Goal: Transaction & Acquisition: Purchase product/service

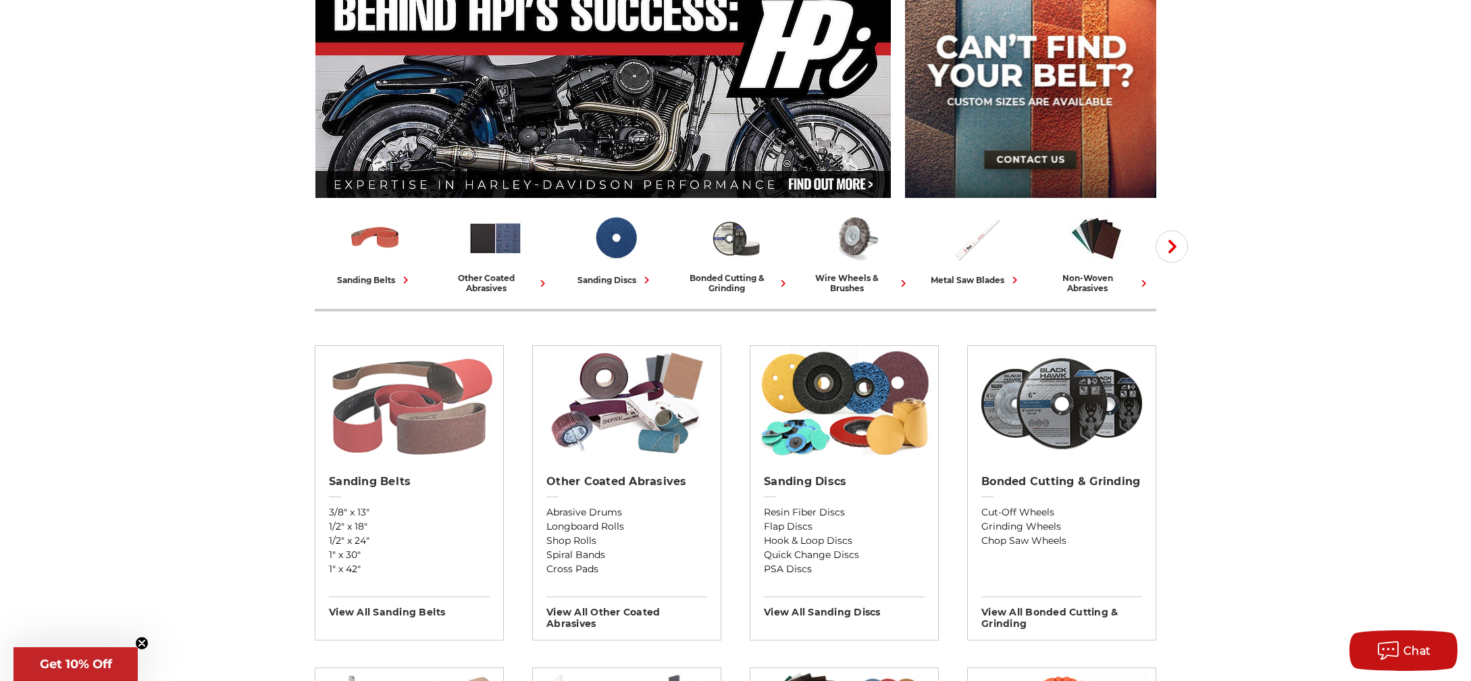
scroll to position [174, 0]
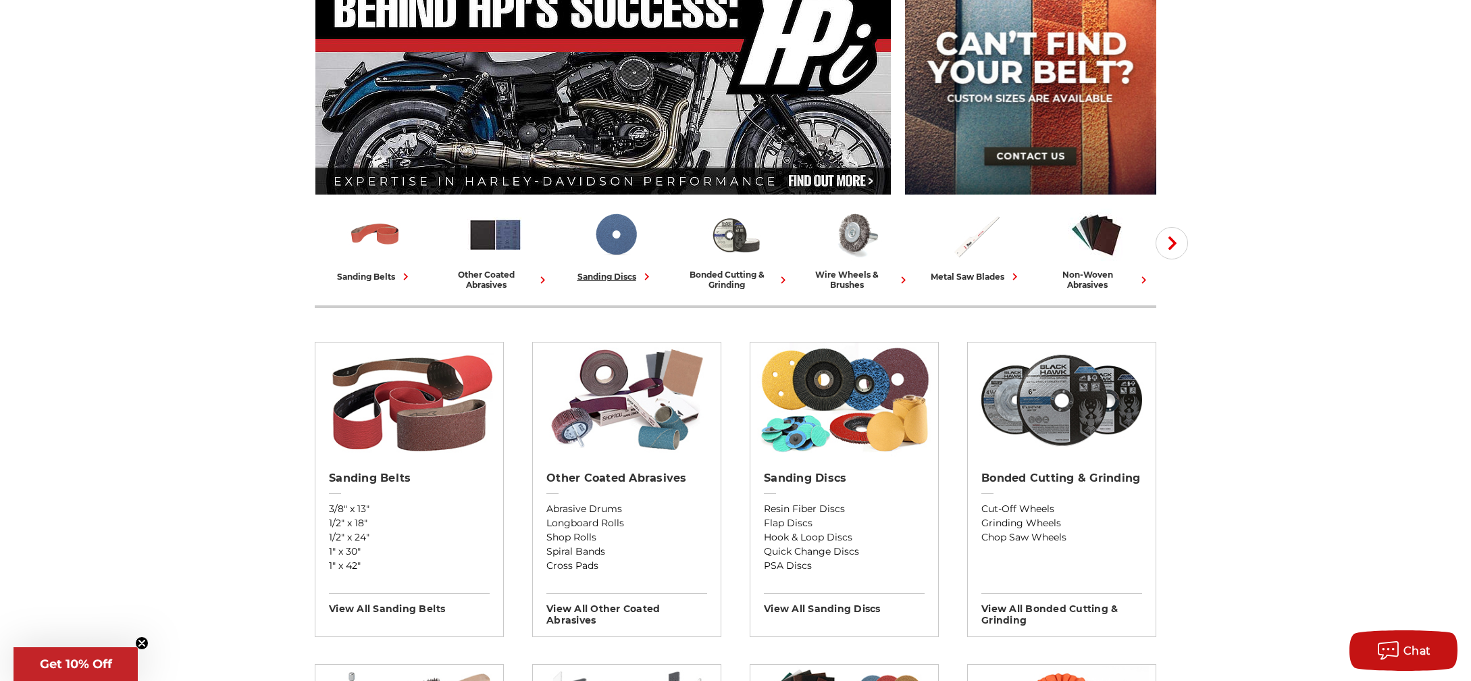
click at [611, 247] on img at bounding box center [616, 235] width 56 height 56
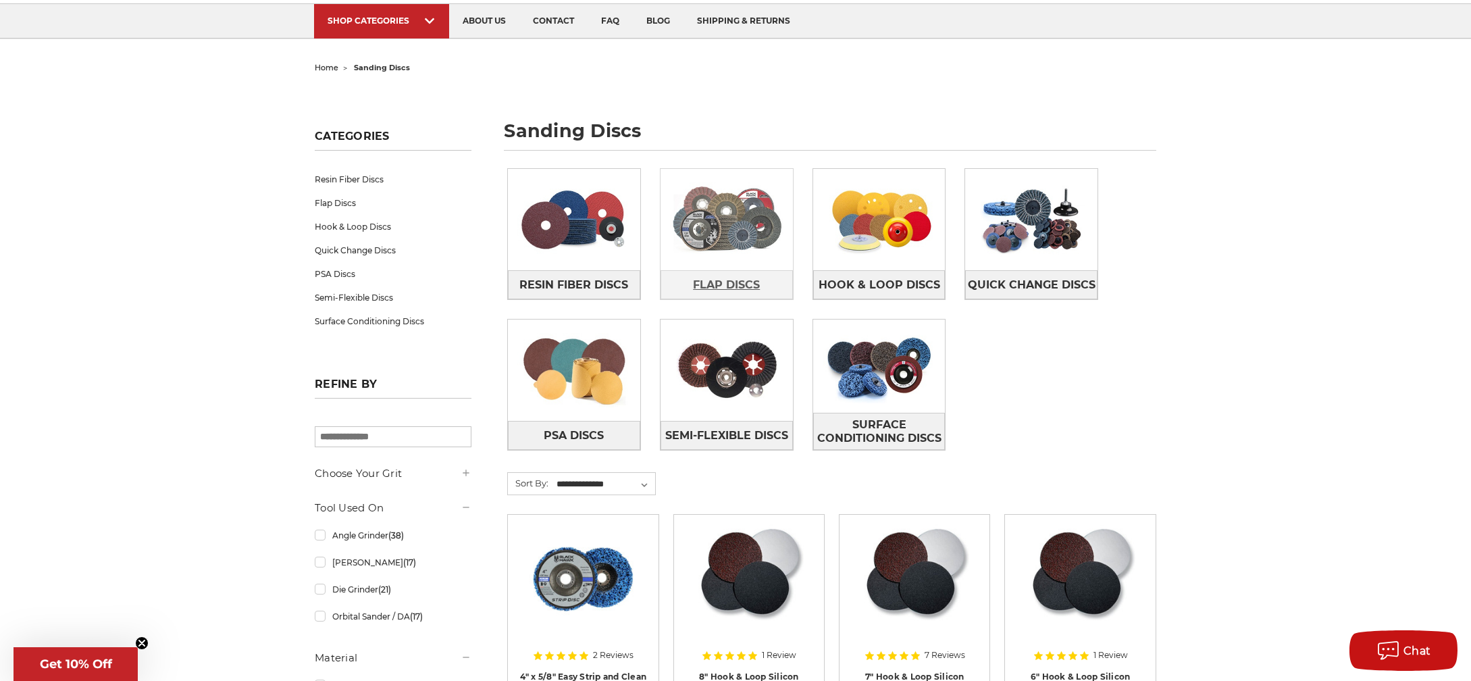
scroll to position [102, 0]
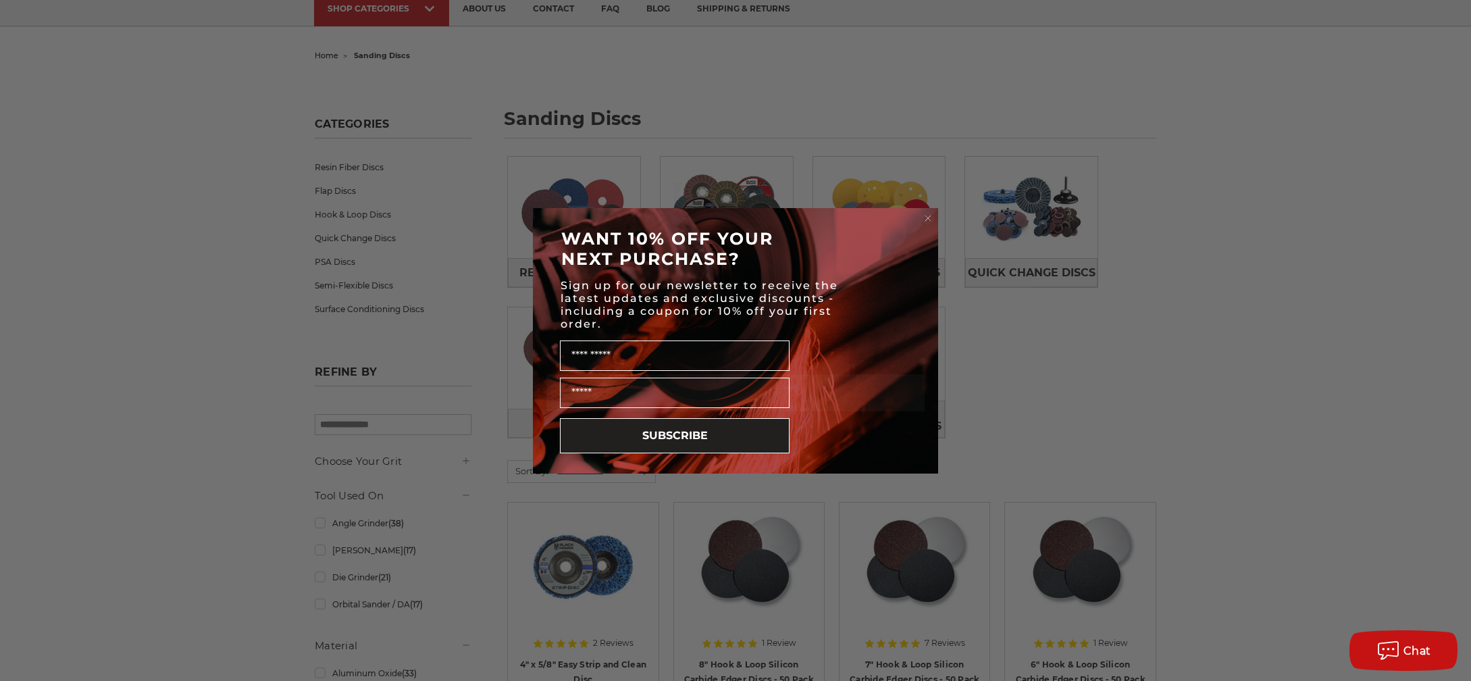
click at [928, 220] on circle "Close dialog" at bounding box center [928, 217] width 13 height 13
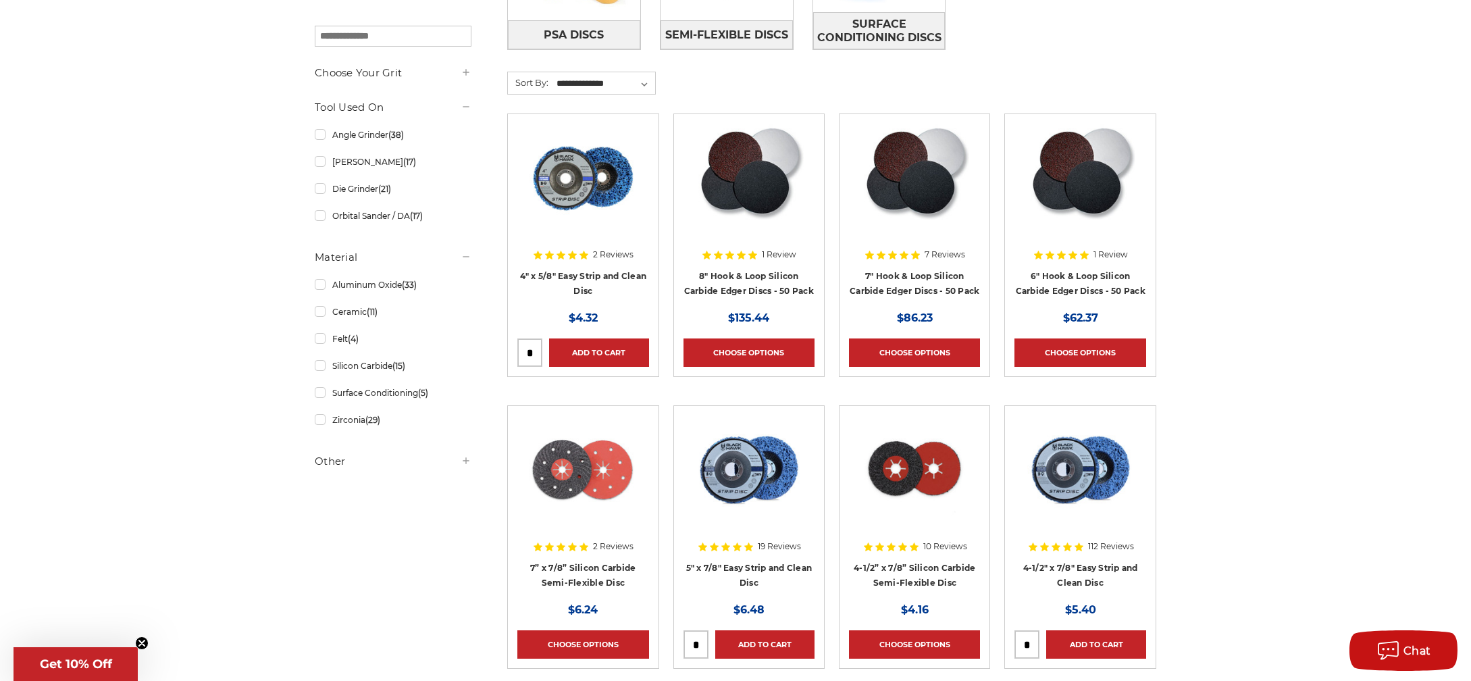
scroll to position [0, 0]
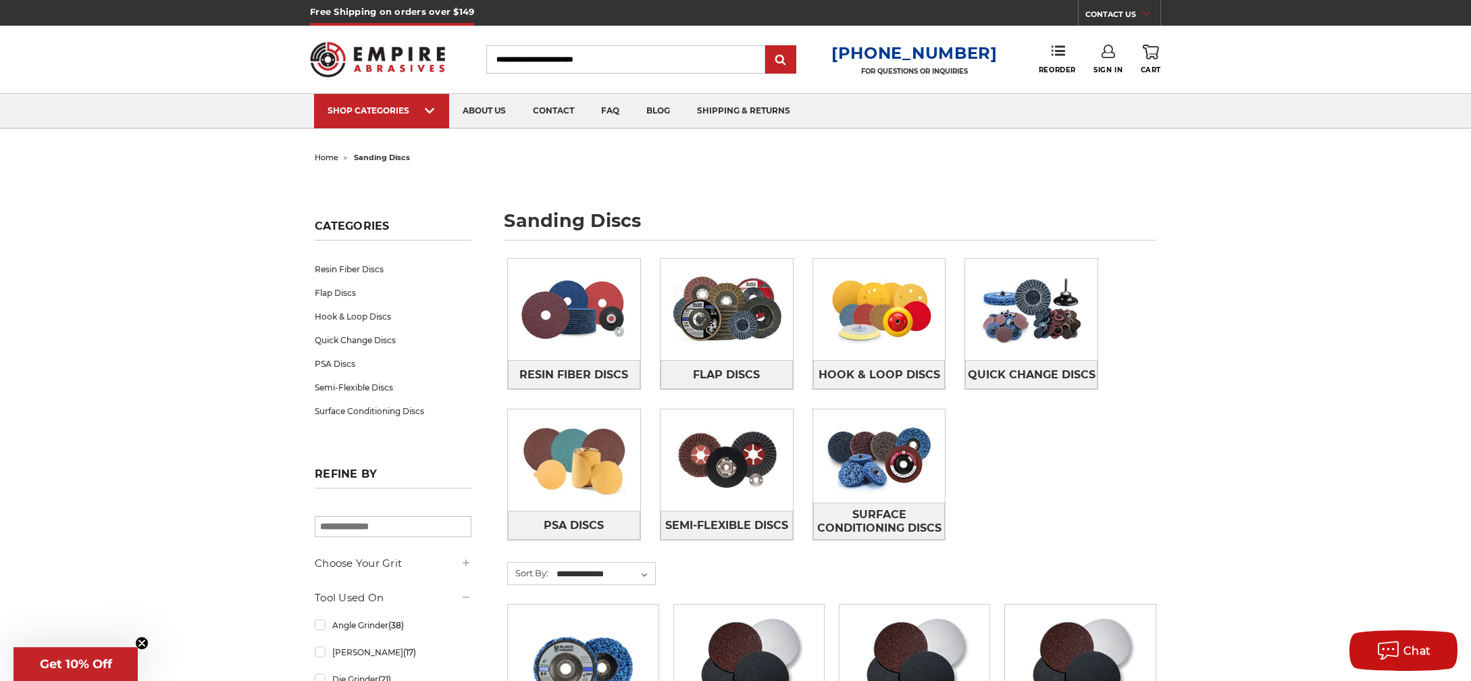
click at [580, 68] on input "Search" at bounding box center [625, 59] width 279 height 28
paste input "**********"
type input "**********"
click at [767, 47] on input "submit" at bounding box center [780, 60] width 27 height 27
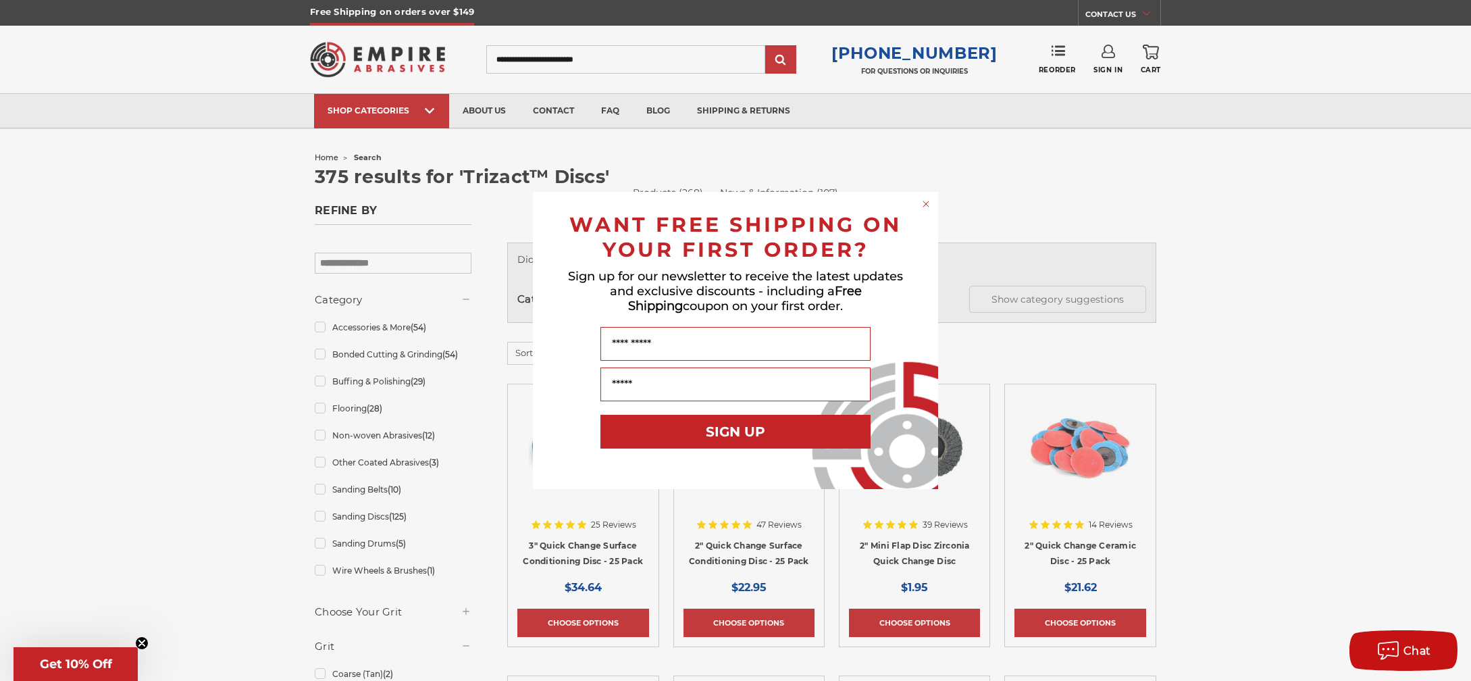
click at [926, 201] on circle "Close dialog" at bounding box center [926, 204] width 13 height 13
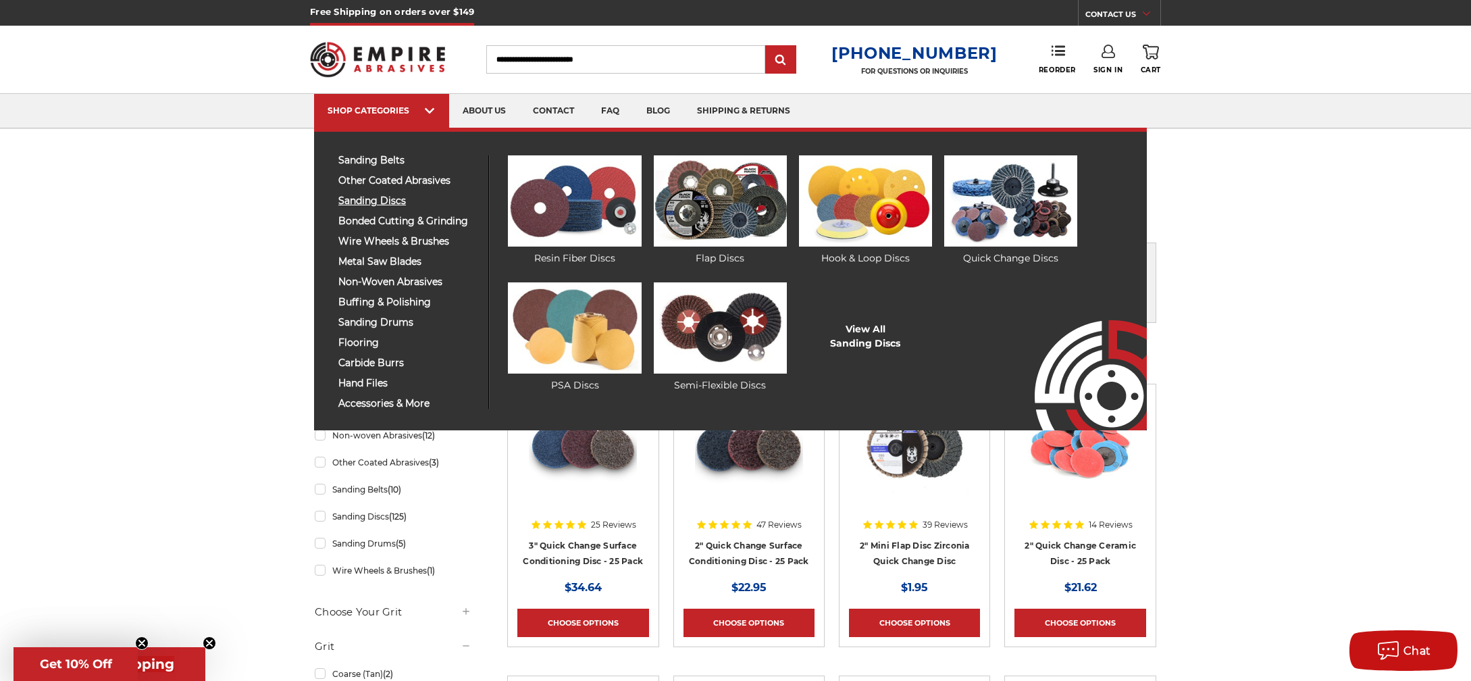
click at [392, 203] on span "sanding discs" at bounding box center [408, 201] width 140 height 10
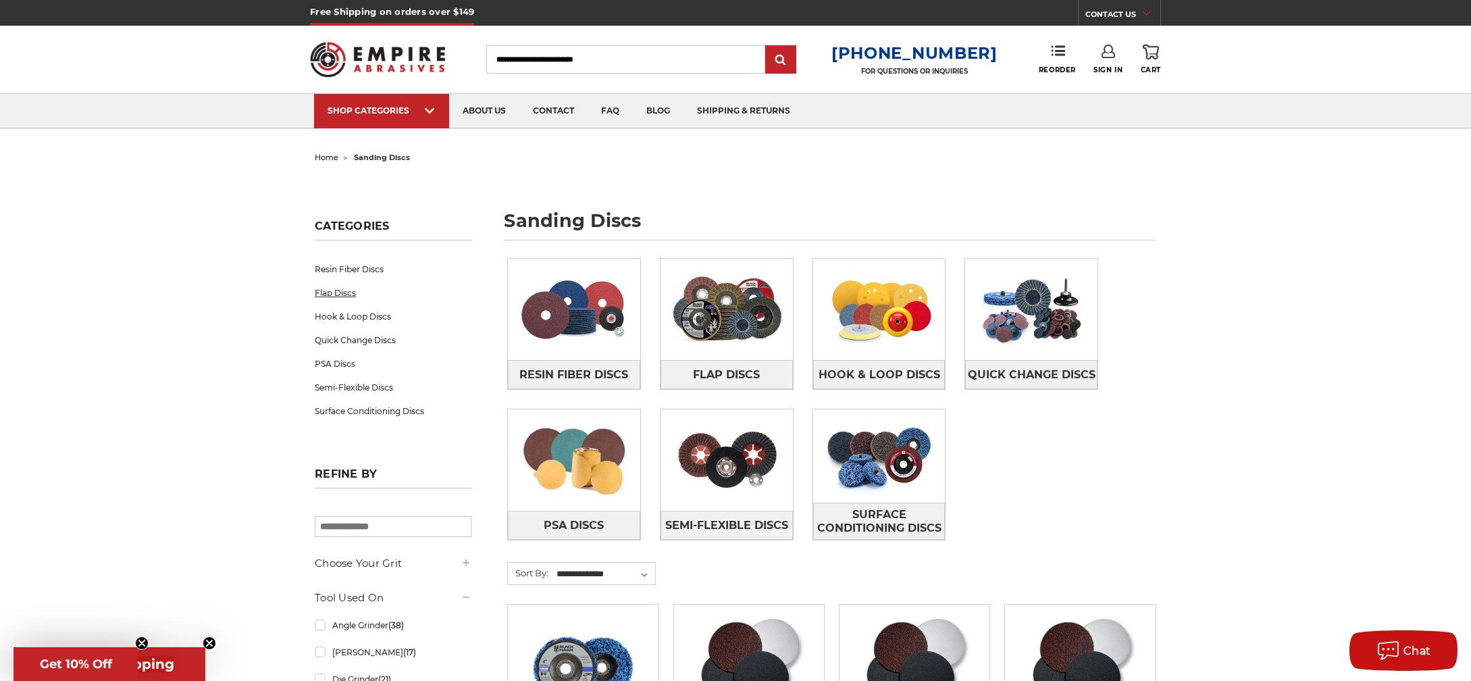
click at [339, 292] on link "Flap Discs" at bounding box center [393, 293] width 157 height 24
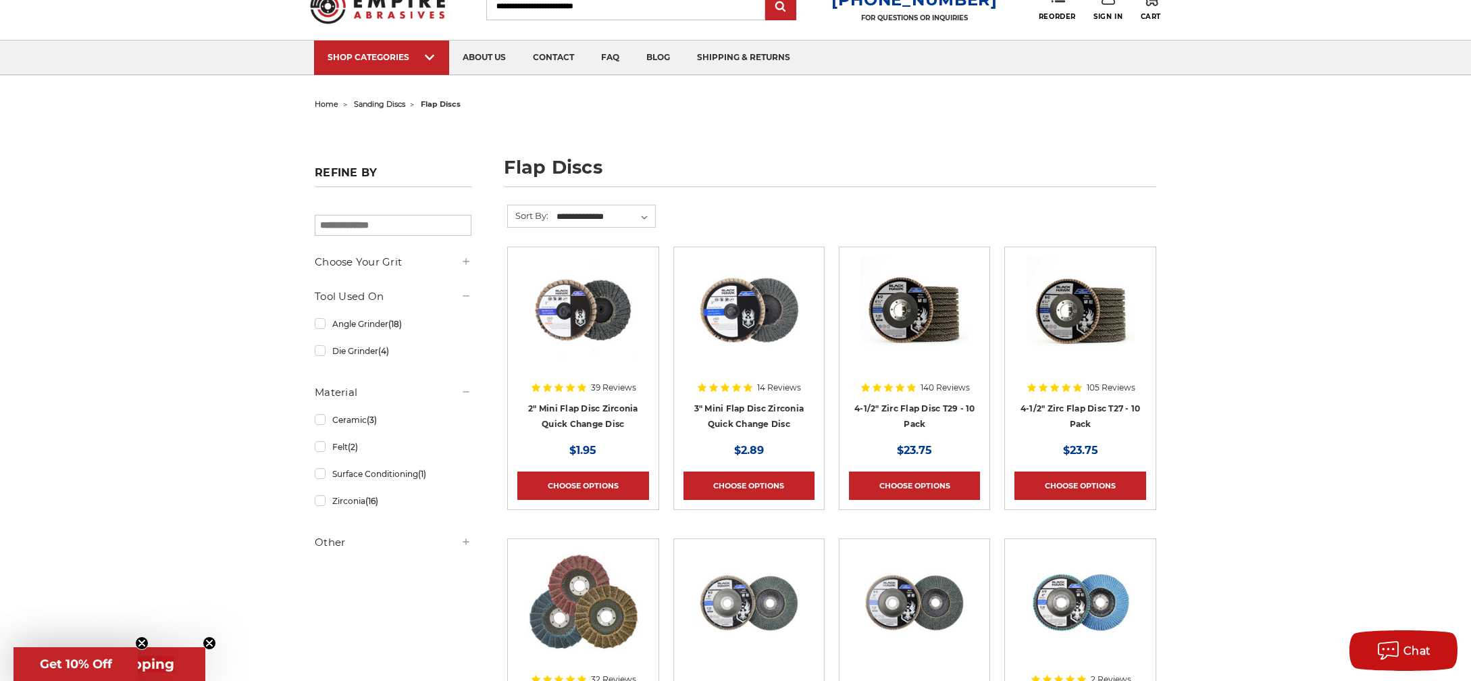
scroll to position [51, 0]
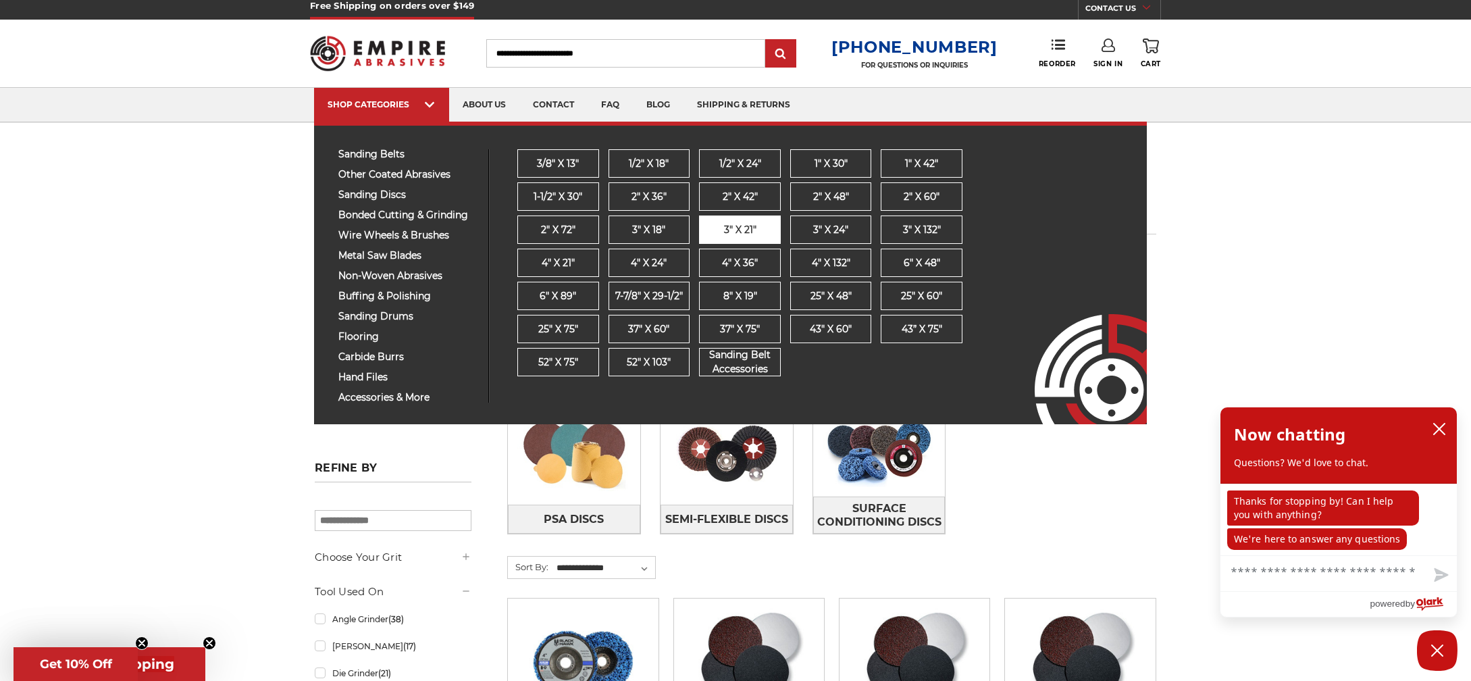
scroll to position [8, 0]
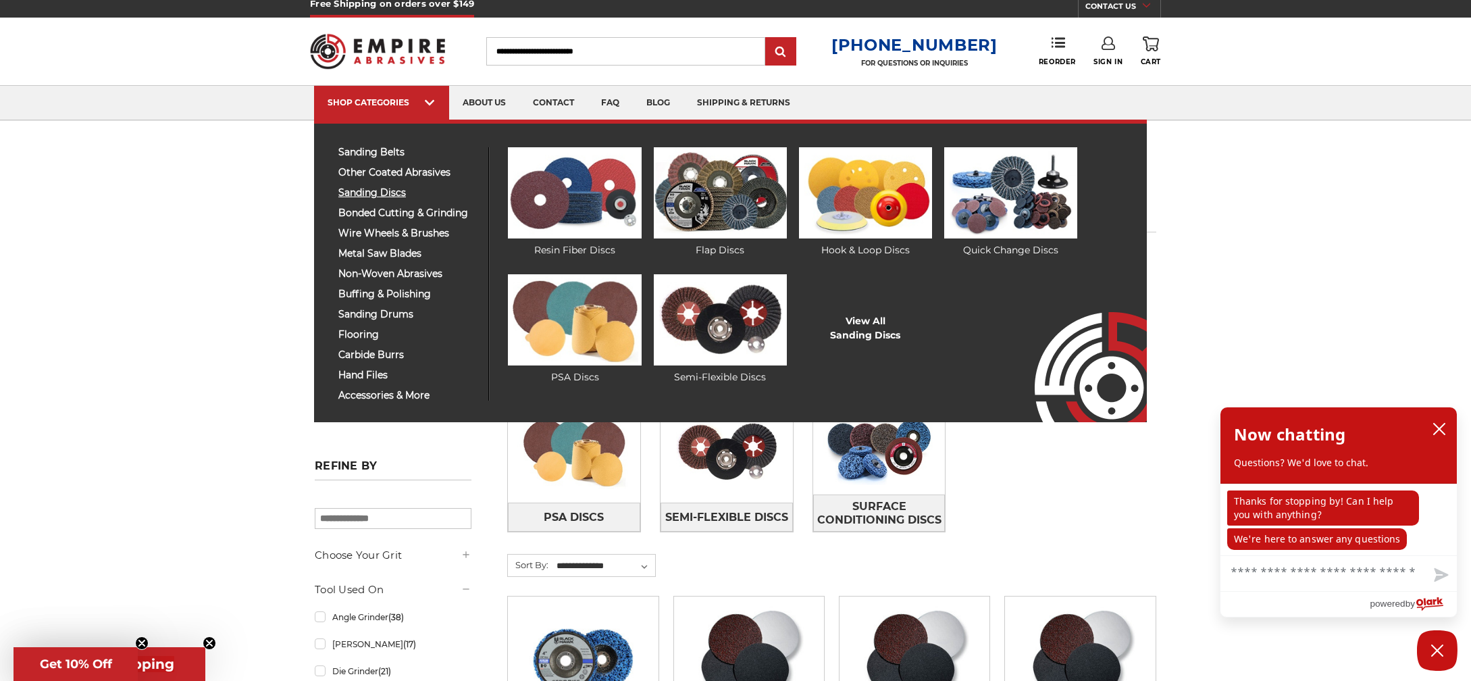
click at [409, 197] on span "sanding discs" at bounding box center [408, 193] width 140 height 10
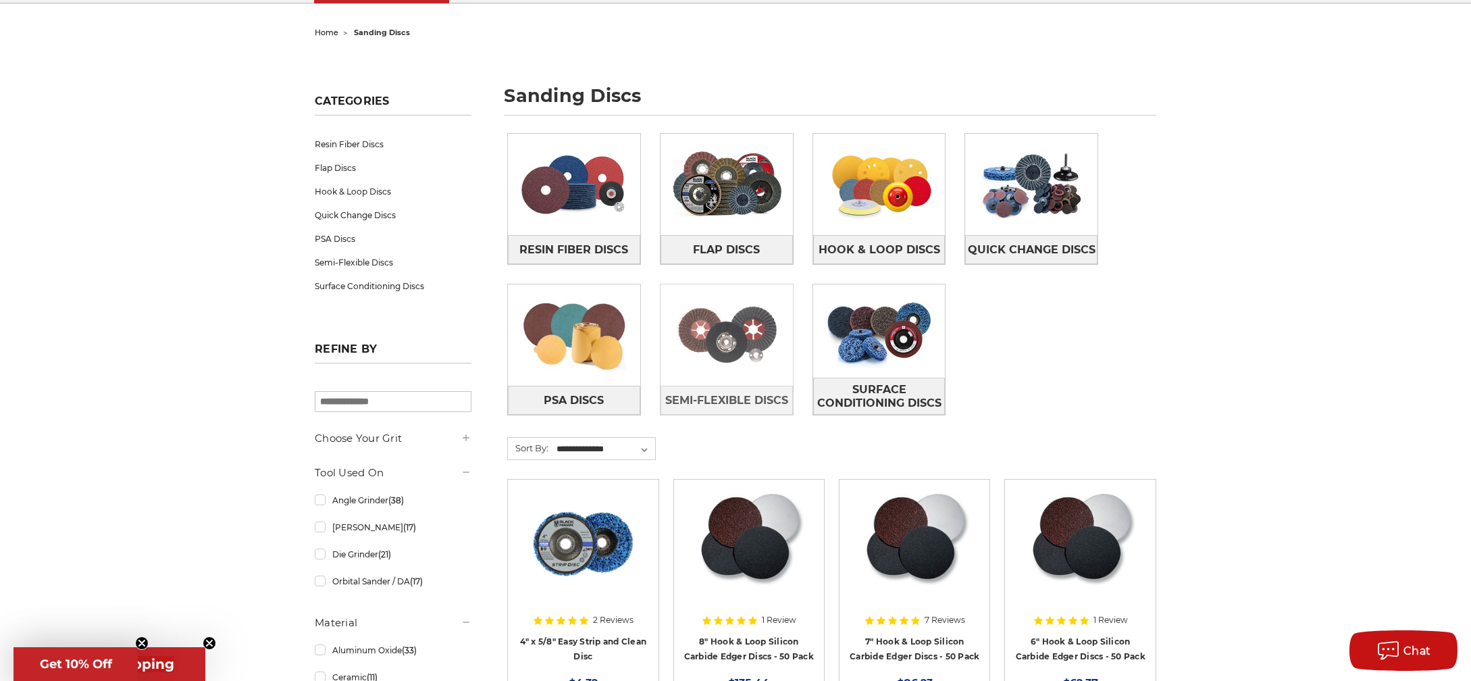
scroll to position [127, 0]
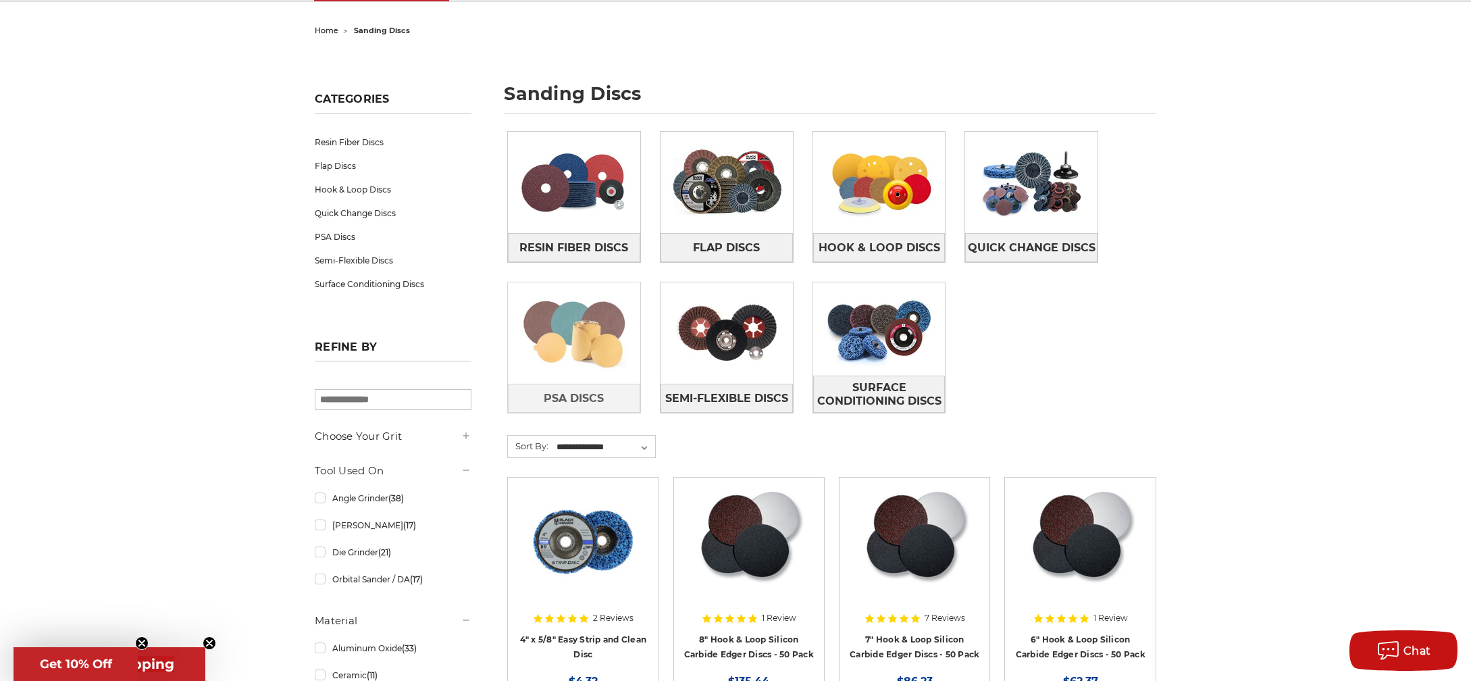
click at [601, 335] on img at bounding box center [574, 332] width 132 height 93
